Goal: Information Seeking & Learning: Learn about a topic

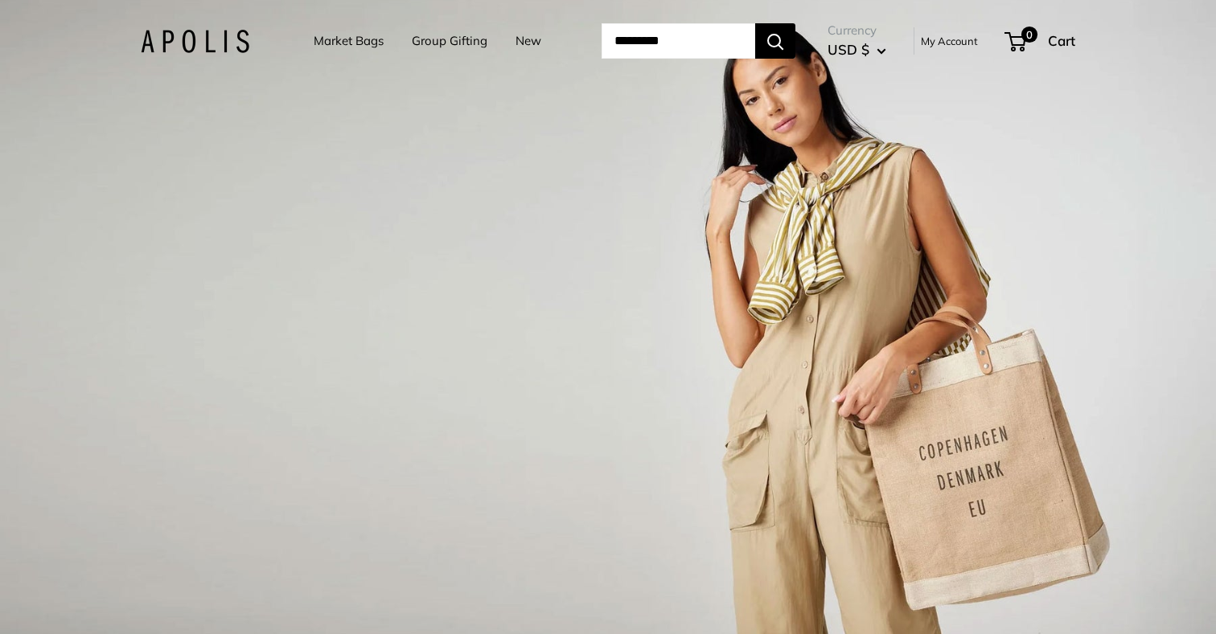
click at [344, 45] on link "Market Bags" at bounding box center [349, 41] width 70 height 23
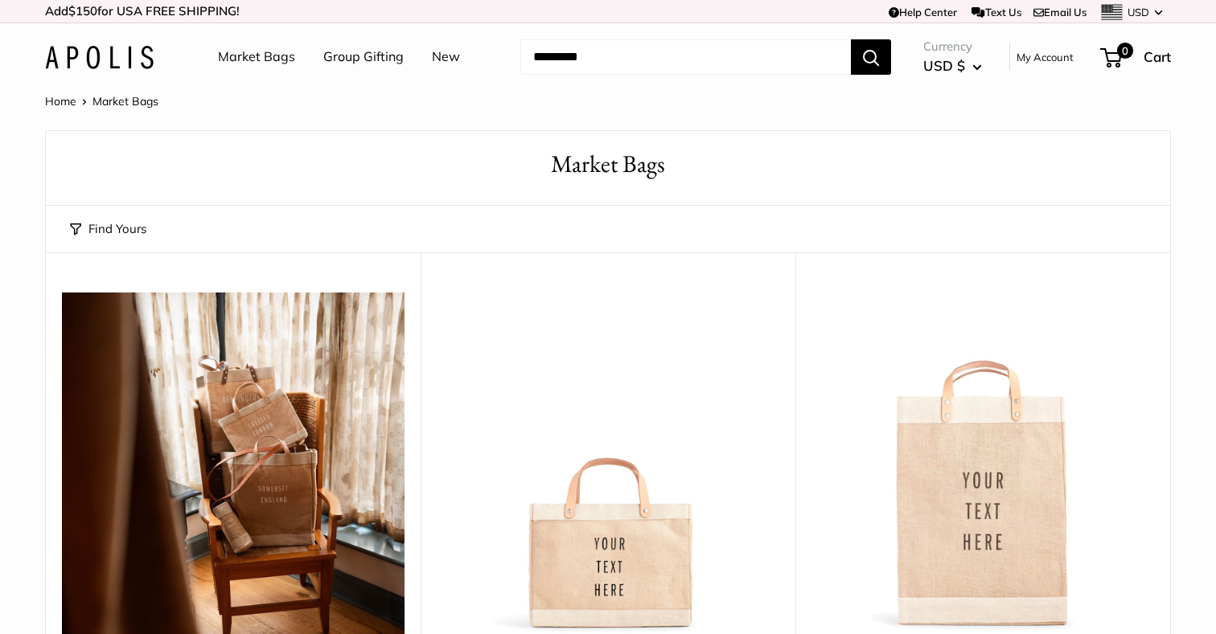
click at [52, 101] on link "Home" at bounding box center [60, 101] width 31 height 14
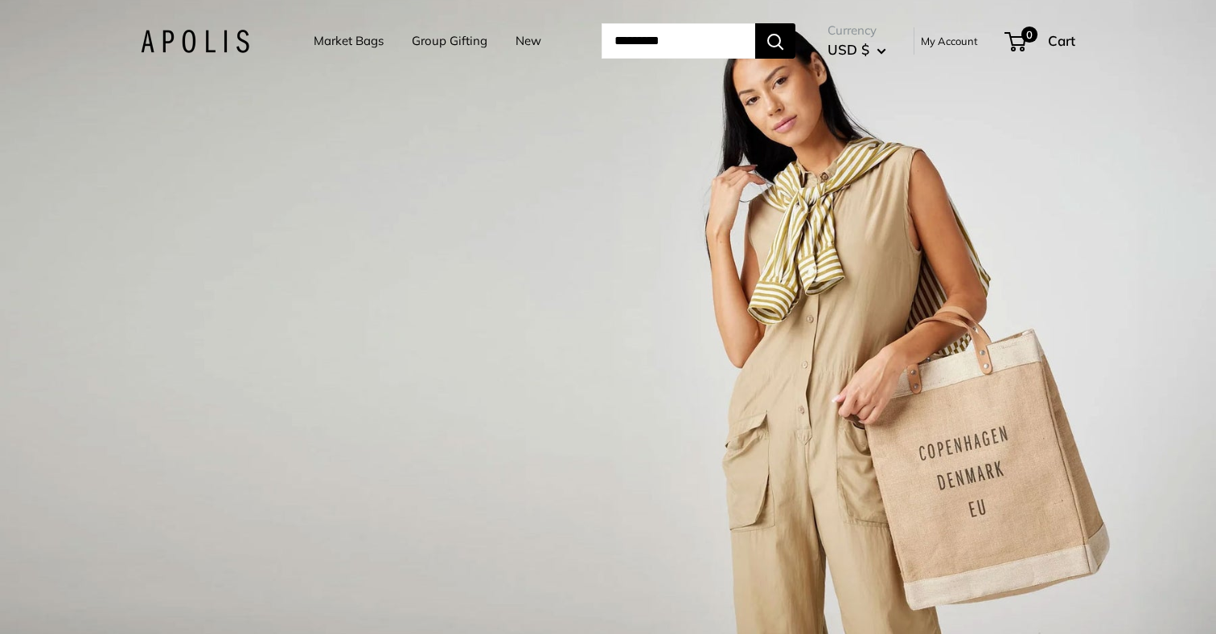
click at [946, 39] on link "My Account" at bounding box center [949, 40] width 57 height 19
click at [177, 46] on img at bounding box center [195, 41] width 109 height 23
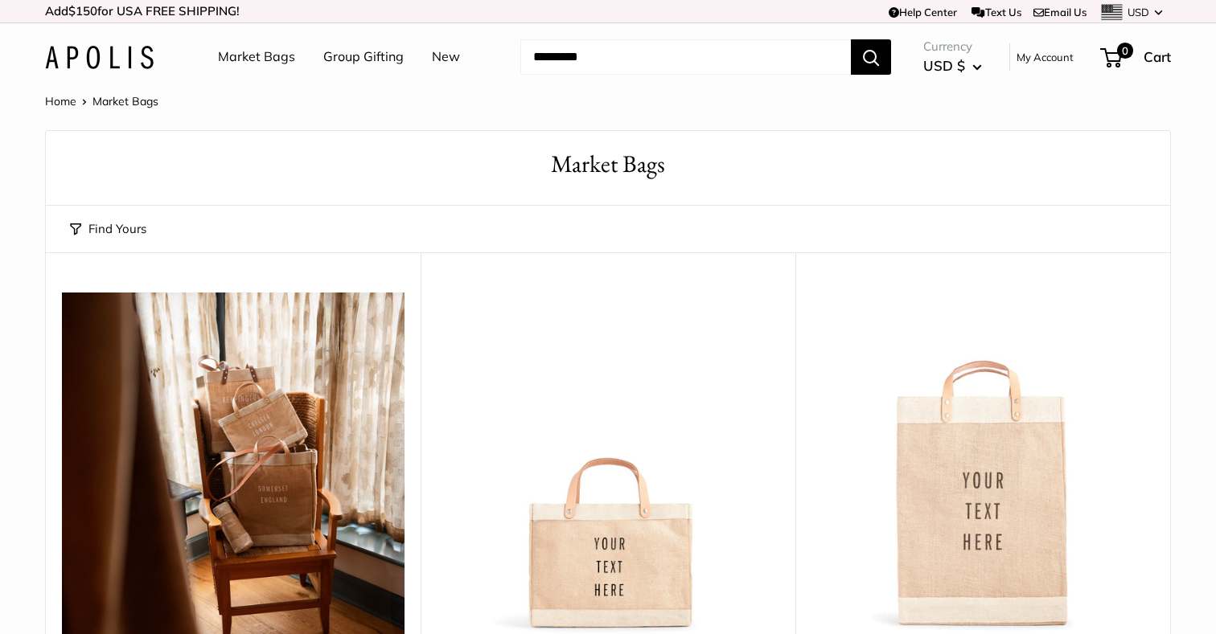
click at [1159, 13] on icon at bounding box center [1158, 12] width 9 height 10
click at [121, 59] on img at bounding box center [99, 57] width 109 height 23
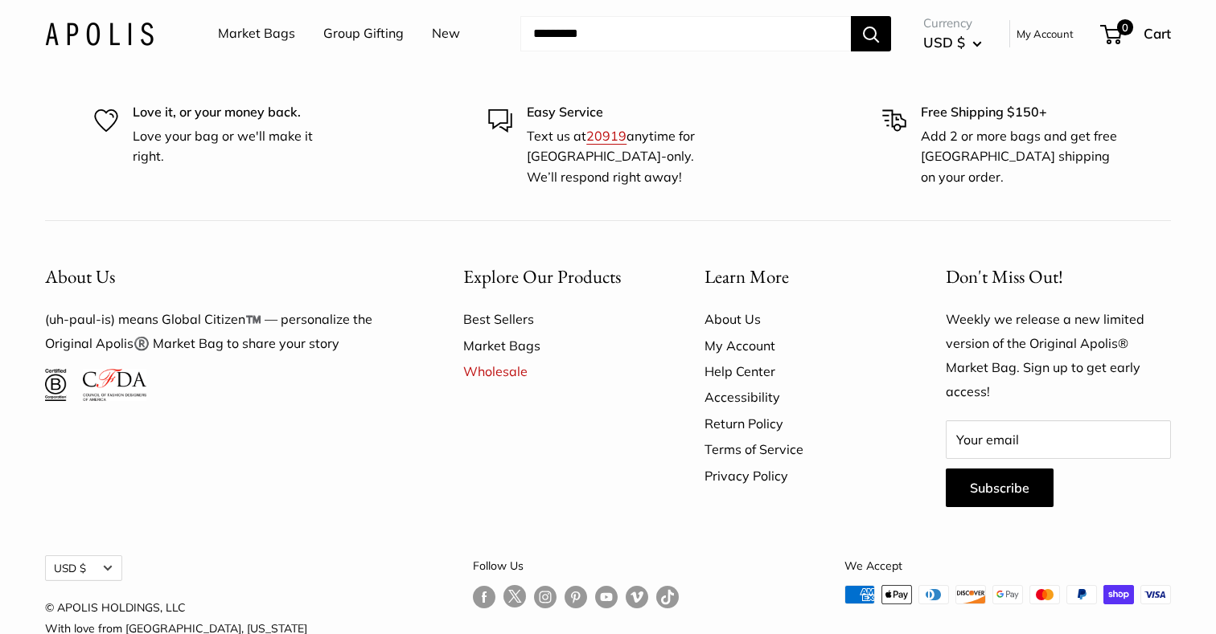
scroll to position [9642, 0]
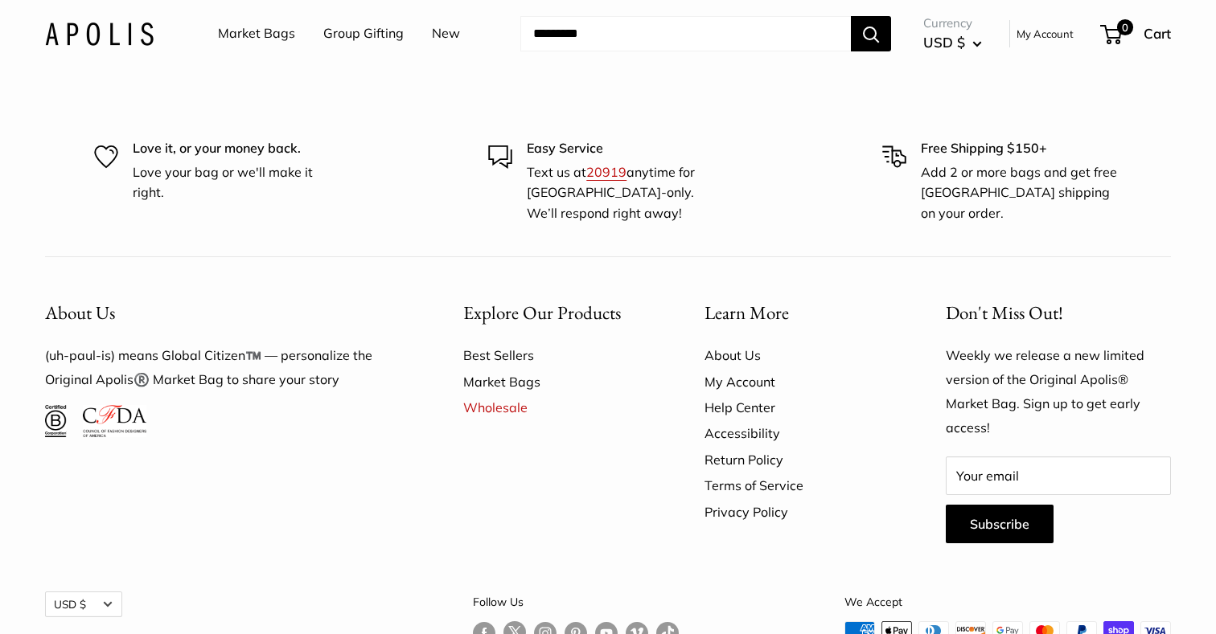
click at [727, 352] on link "About Us" at bounding box center [796, 356] width 185 height 26
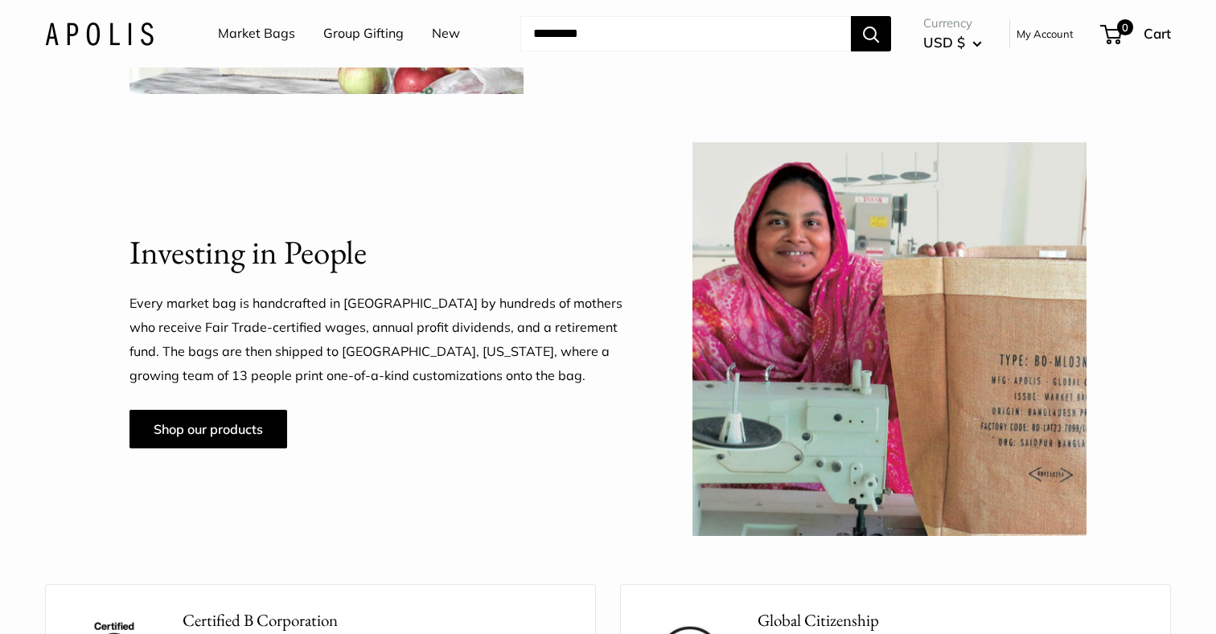
scroll to position [1241, 0]
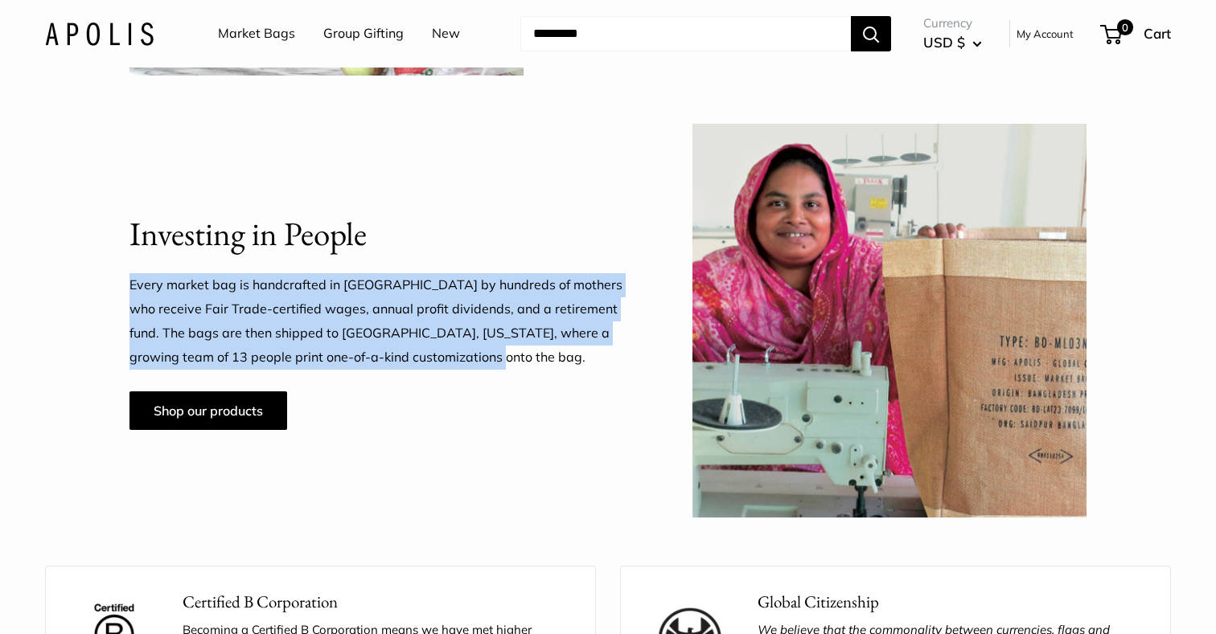
drag, startPoint x: 484, startPoint y: 358, endPoint x: 130, endPoint y: 289, distance: 360.5
click at [130, 289] on p "Every market bag is handcrafted in [GEOGRAPHIC_DATA] by hundreds of mothers who…" at bounding box center [380, 321] width 503 height 96
copy p "Every market bag is handcrafted in [GEOGRAPHIC_DATA] by hundreds of mothers who…"
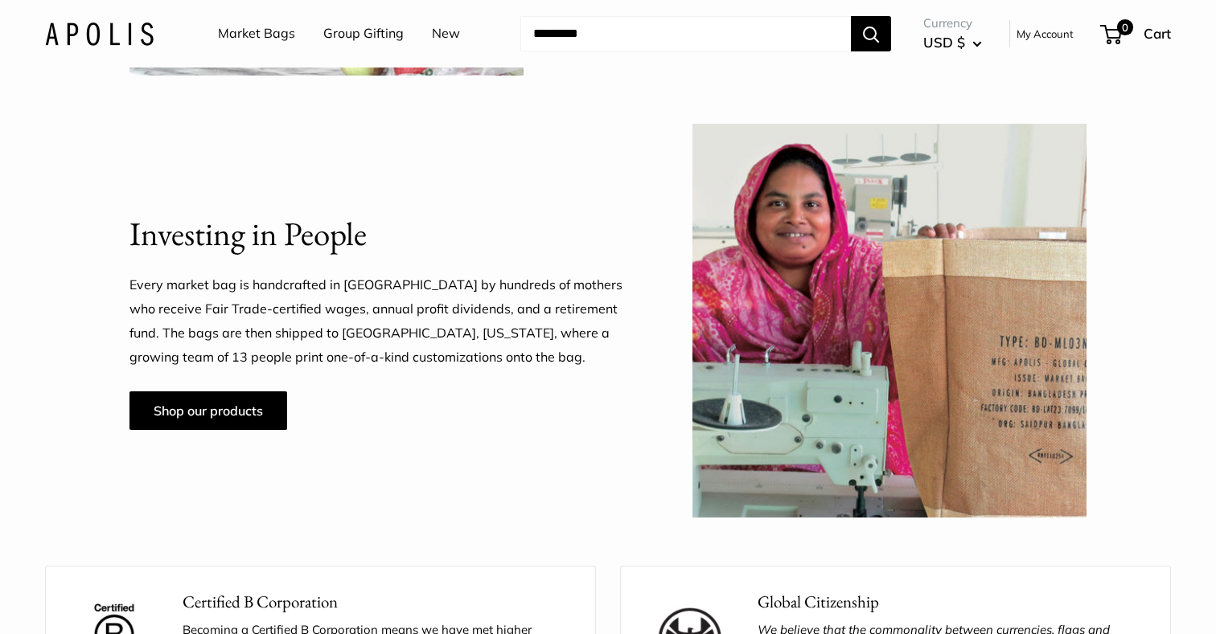
click at [331, 402] on div "Every market bag is handcrafted in [GEOGRAPHIC_DATA] by hundreds of mothers who…" at bounding box center [380, 351] width 503 height 157
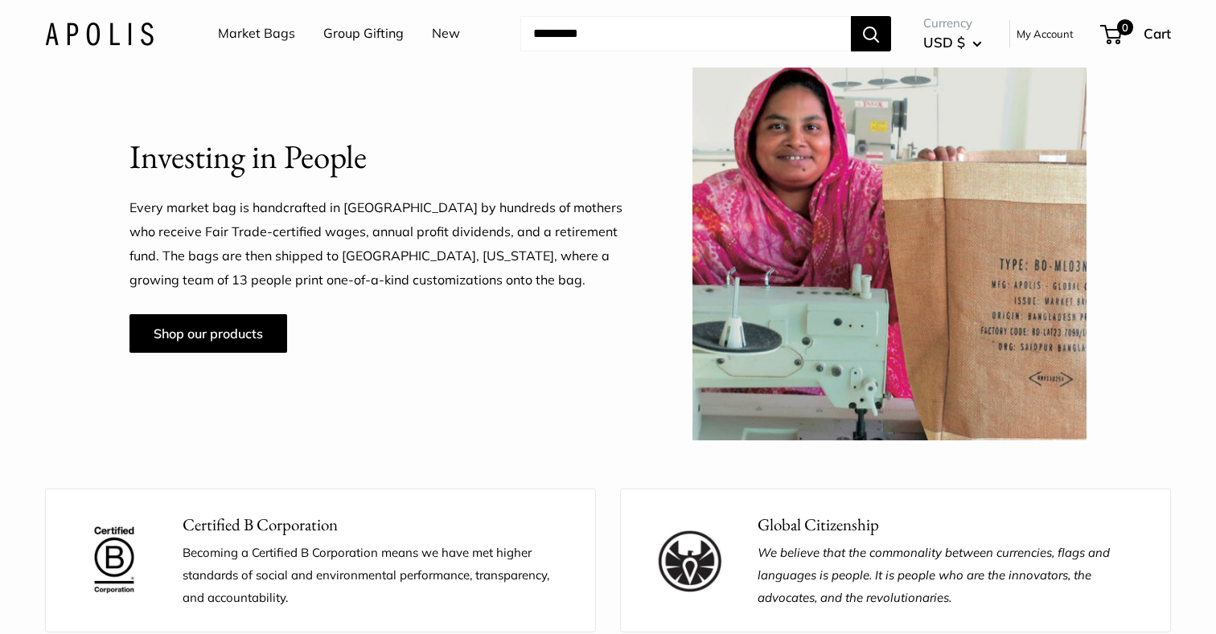
scroll to position [1315, 0]
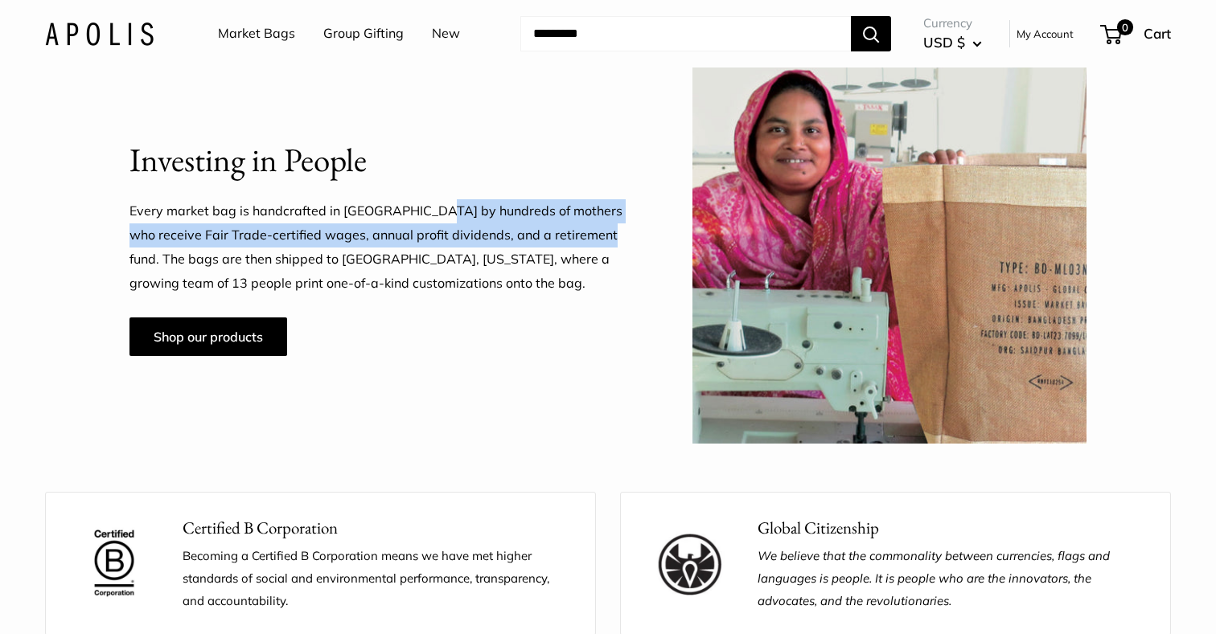
drag, startPoint x: 568, startPoint y: 239, endPoint x: 433, endPoint y: 209, distance: 138.3
click at [433, 209] on p "Every market bag is handcrafted in [GEOGRAPHIC_DATA] by hundreds of mothers who…" at bounding box center [380, 247] width 503 height 96
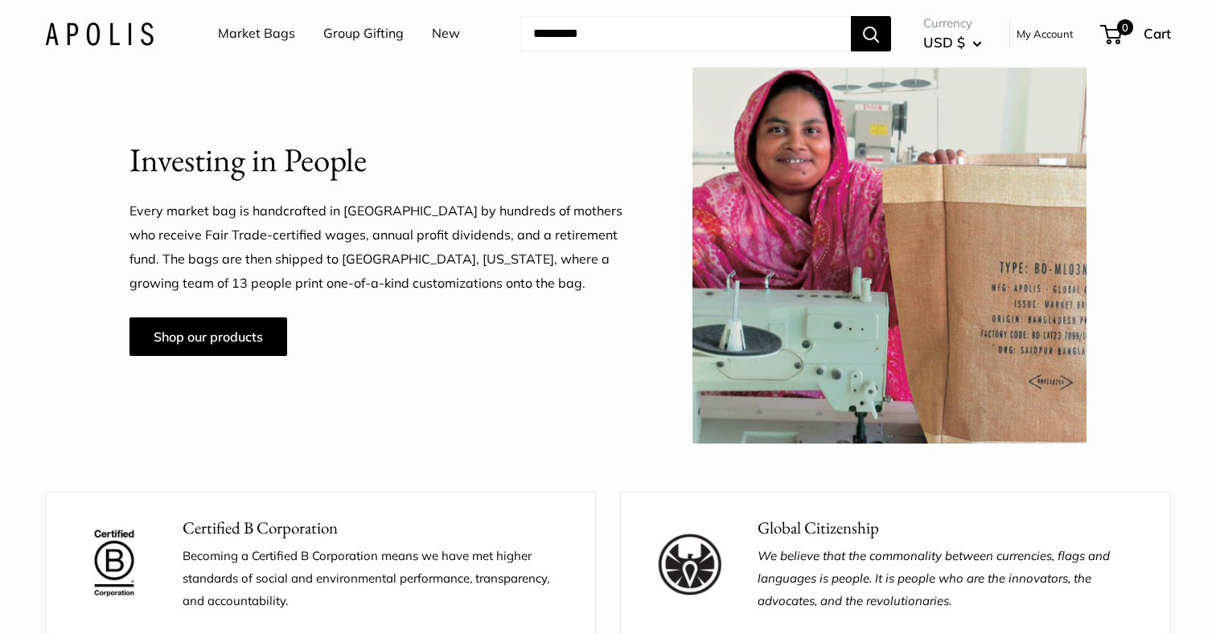
click at [496, 287] on p "Every market bag is handcrafted in [GEOGRAPHIC_DATA] by hundreds of mothers who…" at bounding box center [380, 247] width 503 height 96
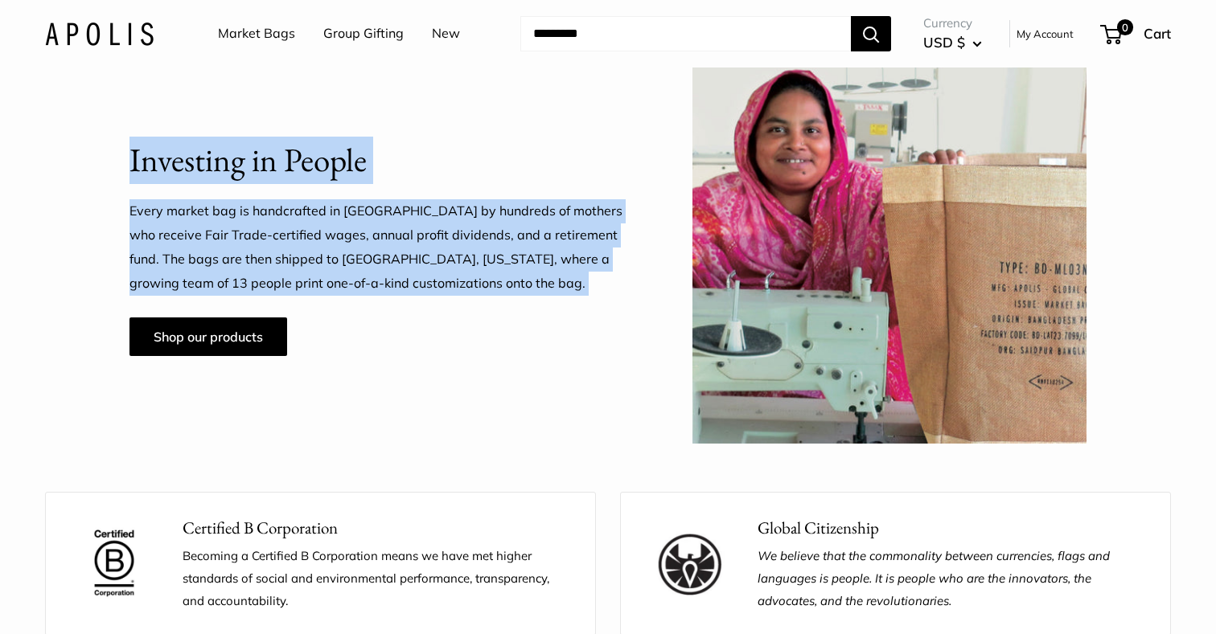
drag, startPoint x: 496, startPoint y: 287, endPoint x: 129, endPoint y: 218, distance: 373.9
click at [129, 218] on div "Investing in People Every market bag is handcrafted in [GEOGRAPHIC_DATA] by hun…" at bounding box center [608, 247] width 1126 height 394
click at [437, 262] on p "Every market bag is handcrafted in [GEOGRAPHIC_DATA] by hundreds of mothers who…" at bounding box center [380, 247] width 503 height 96
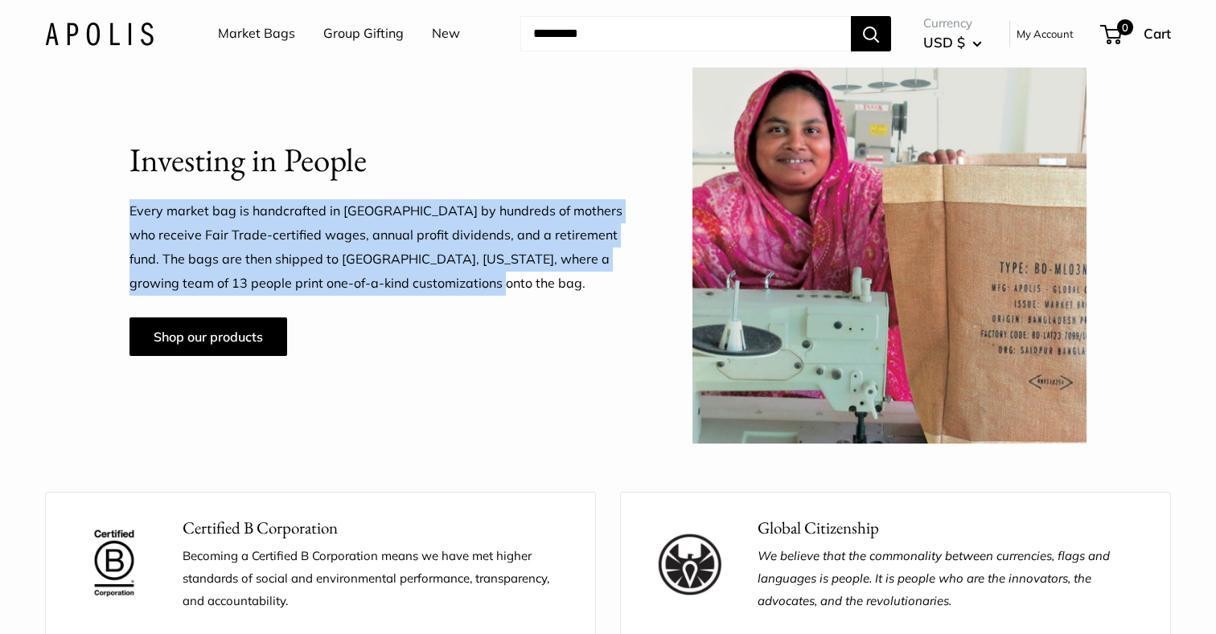
drag, startPoint x: 482, startPoint y: 286, endPoint x: 131, endPoint y: 219, distance: 357.0
click at [131, 219] on p "Every market bag is handcrafted in [GEOGRAPHIC_DATA] by hundreds of mothers who…" at bounding box center [380, 247] width 503 height 96
copy p "Every market bag is handcrafted in [GEOGRAPHIC_DATA] by hundreds of mothers who…"
